Goal: Transaction & Acquisition: Purchase product/service

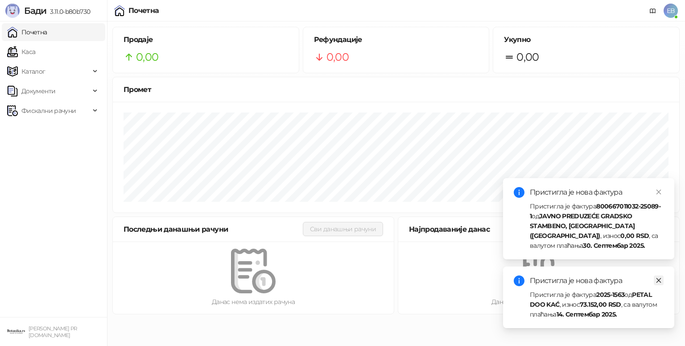
click at [656, 281] on icon "close" at bounding box center [659, 280] width 6 height 6
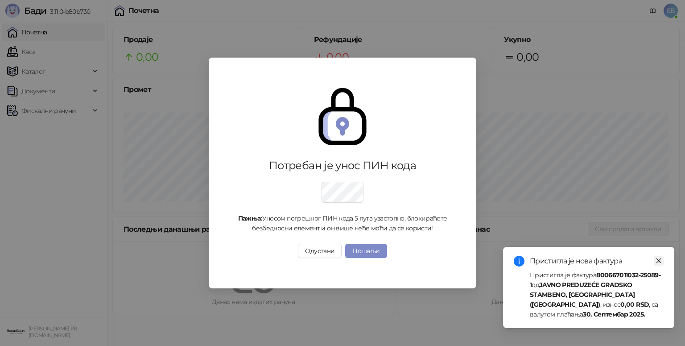
click at [657, 262] on icon "close" at bounding box center [659, 260] width 6 height 6
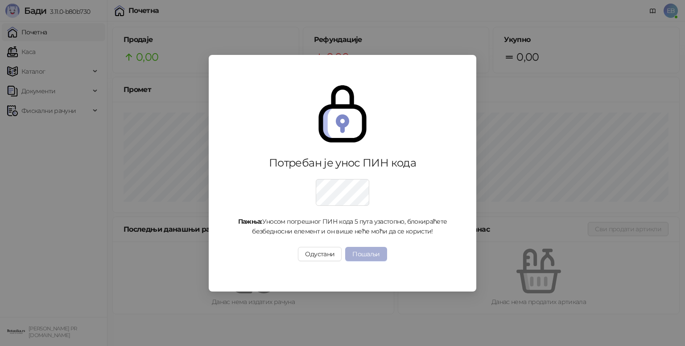
click at [373, 253] on button "Пошаљи" at bounding box center [366, 254] width 42 height 14
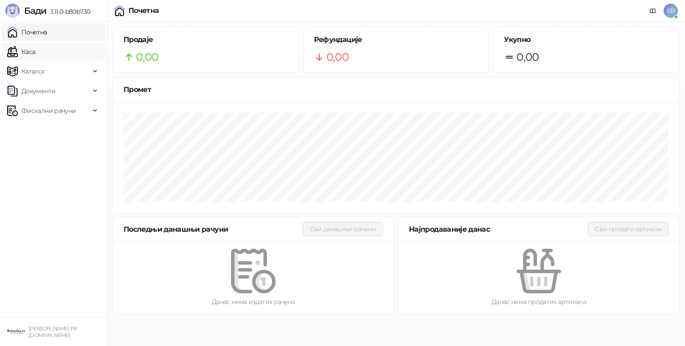
click at [35, 52] on link "Каса" at bounding box center [21, 52] width 28 height 18
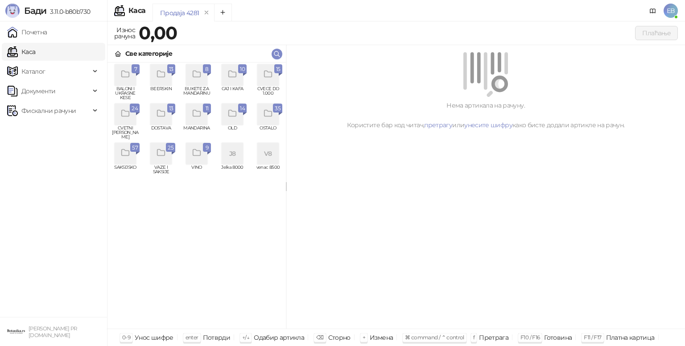
click at [275, 79] on div "grid" at bounding box center [267, 74] width 21 height 21
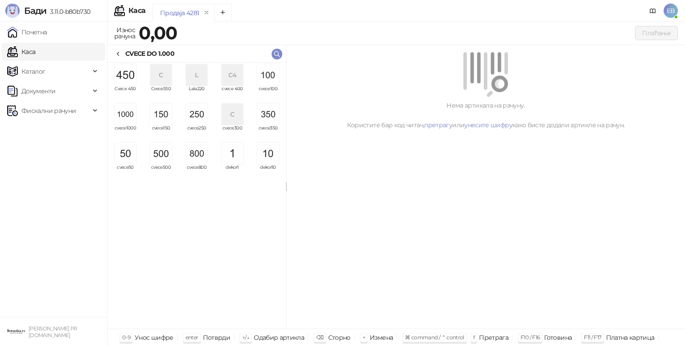
click at [271, 76] on img "grid" at bounding box center [267, 74] width 21 height 21
click at [270, 75] on img "grid" at bounding box center [267, 74] width 21 height 21
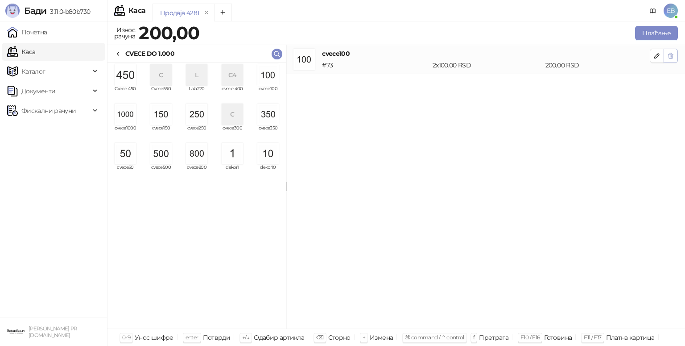
click at [671, 55] on icon "button" at bounding box center [671, 55] width 7 height 7
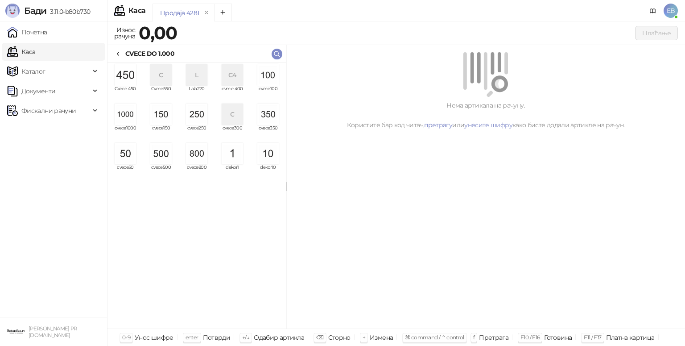
click at [129, 116] on img "grid" at bounding box center [125, 114] width 21 height 21
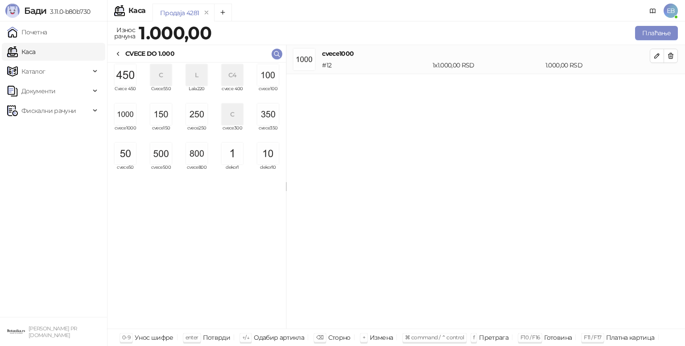
click at [120, 119] on img "grid" at bounding box center [125, 114] width 21 height 21
click at [657, 33] on button "Плаћање" at bounding box center [656, 33] width 43 height 14
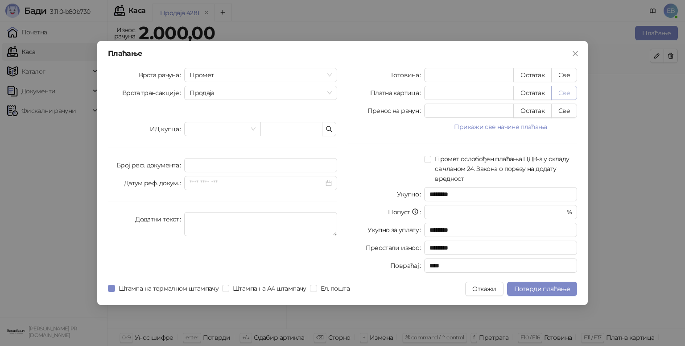
click at [569, 96] on button "Све" at bounding box center [565, 93] width 26 height 14
type input "****"
click at [556, 288] on span "Потврди плаћање" at bounding box center [543, 289] width 56 height 8
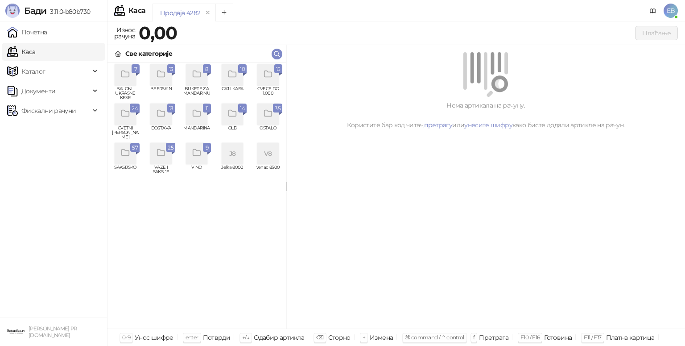
click at [273, 85] on div "grid" at bounding box center [267, 74] width 21 height 21
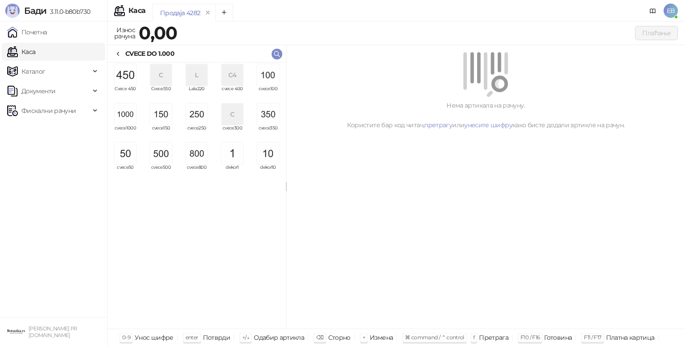
click at [130, 120] on img "grid" at bounding box center [125, 114] width 21 height 21
click at [126, 120] on img "grid" at bounding box center [125, 114] width 21 height 21
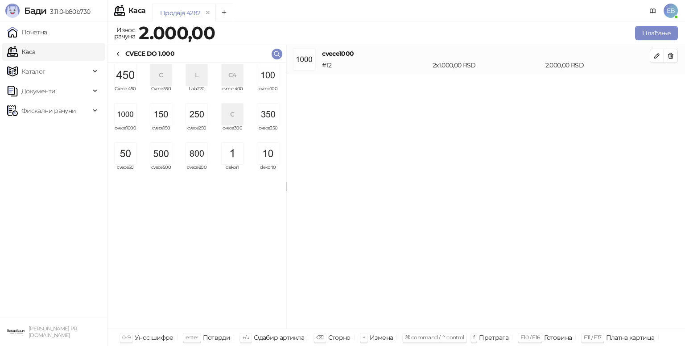
click at [127, 116] on img "grid" at bounding box center [125, 114] width 21 height 21
click at [156, 160] on img "grid" at bounding box center [160, 153] width 21 height 21
click at [197, 112] on img "grid" at bounding box center [196, 114] width 21 height 21
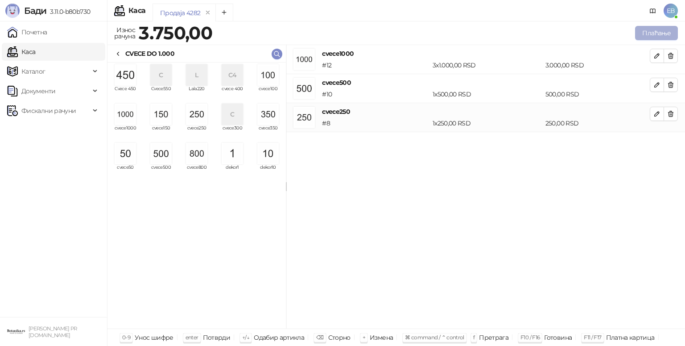
click at [661, 36] on button "Плаћање" at bounding box center [656, 33] width 43 height 14
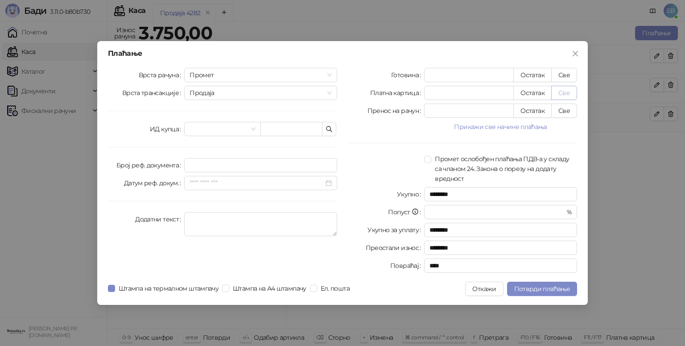
click at [564, 94] on button "Све" at bounding box center [565, 93] width 26 height 14
type input "****"
click at [560, 289] on span "Потврди плаћање" at bounding box center [543, 289] width 56 height 8
